Goal: Task Accomplishment & Management: Use online tool/utility

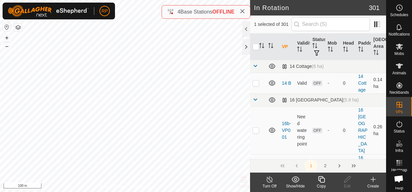
click at [323, 181] on icon at bounding box center [321, 180] width 8 height 8
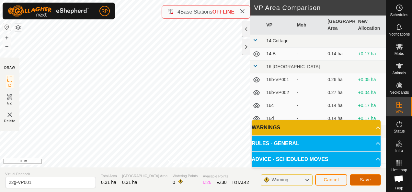
click at [371, 182] on button "Save" at bounding box center [365, 180] width 31 height 11
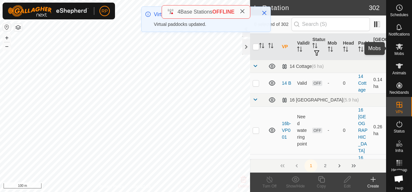
click at [396, 48] on icon at bounding box center [399, 47] width 7 height 6
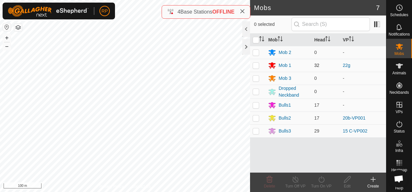
click at [255, 65] on p-checkbox at bounding box center [256, 65] width 6 height 5
checkbox input "true"
click at [321, 181] on icon at bounding box center [321, 180] width 8 height 8
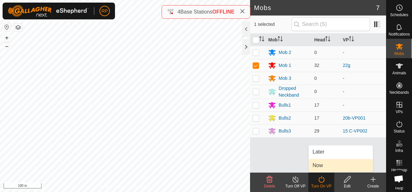
click at [317, 166] on link "Now" at bounding box center [341, 165] width 64 height 13
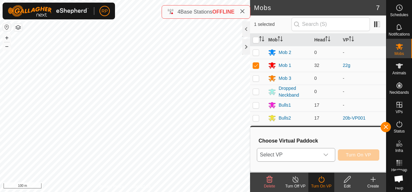
click at [305, 157] on span "Select VP" at bounding box center [288, 155] width 62 height 13
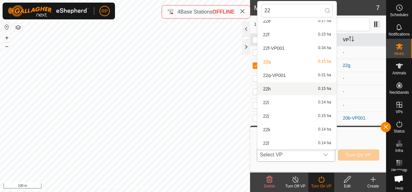
scroll to position [294, 0]
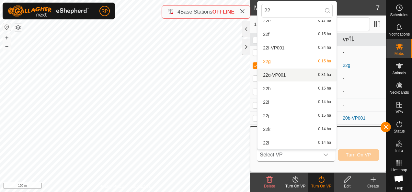
type input "22"
click at [280, 76] on li "22g-VP001 0.31 ha" at bounding box center [297, 75] width 79 height 13
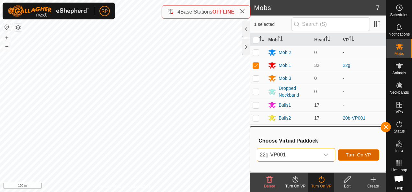
click at [360, 156] on span "Turn On VP" at bounding box center [358, 155] width 25 height 5
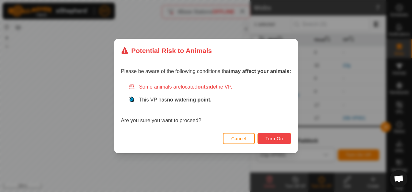
click at [265, 140] on button "Turn On" at bounding box center [275, 138] width 34 height 11
